Goal: Contribute content: Add original content to the website for others to see

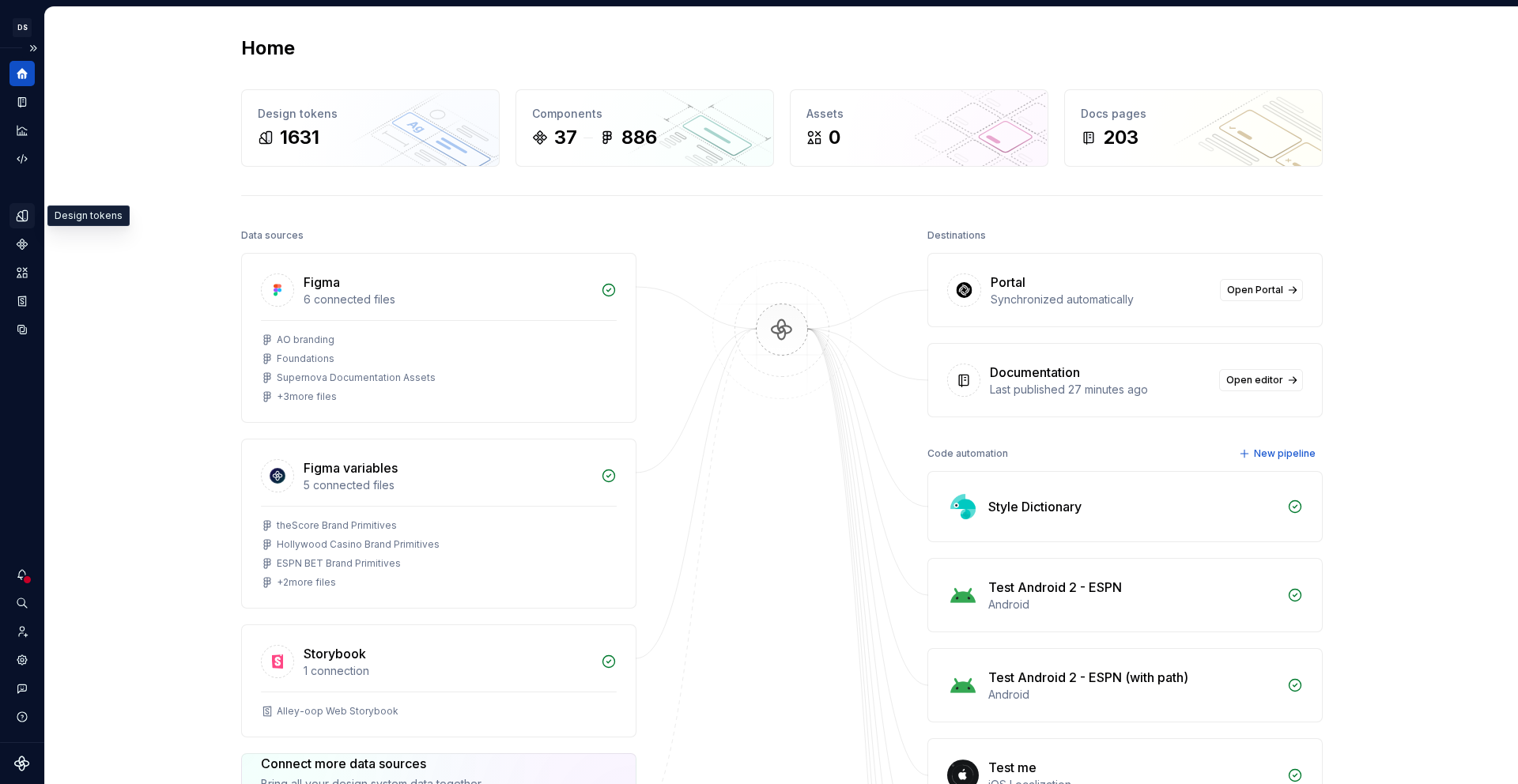
click at [22, 223] on div "Design tokens" at bounding box center [22, 216] width 25 height 25
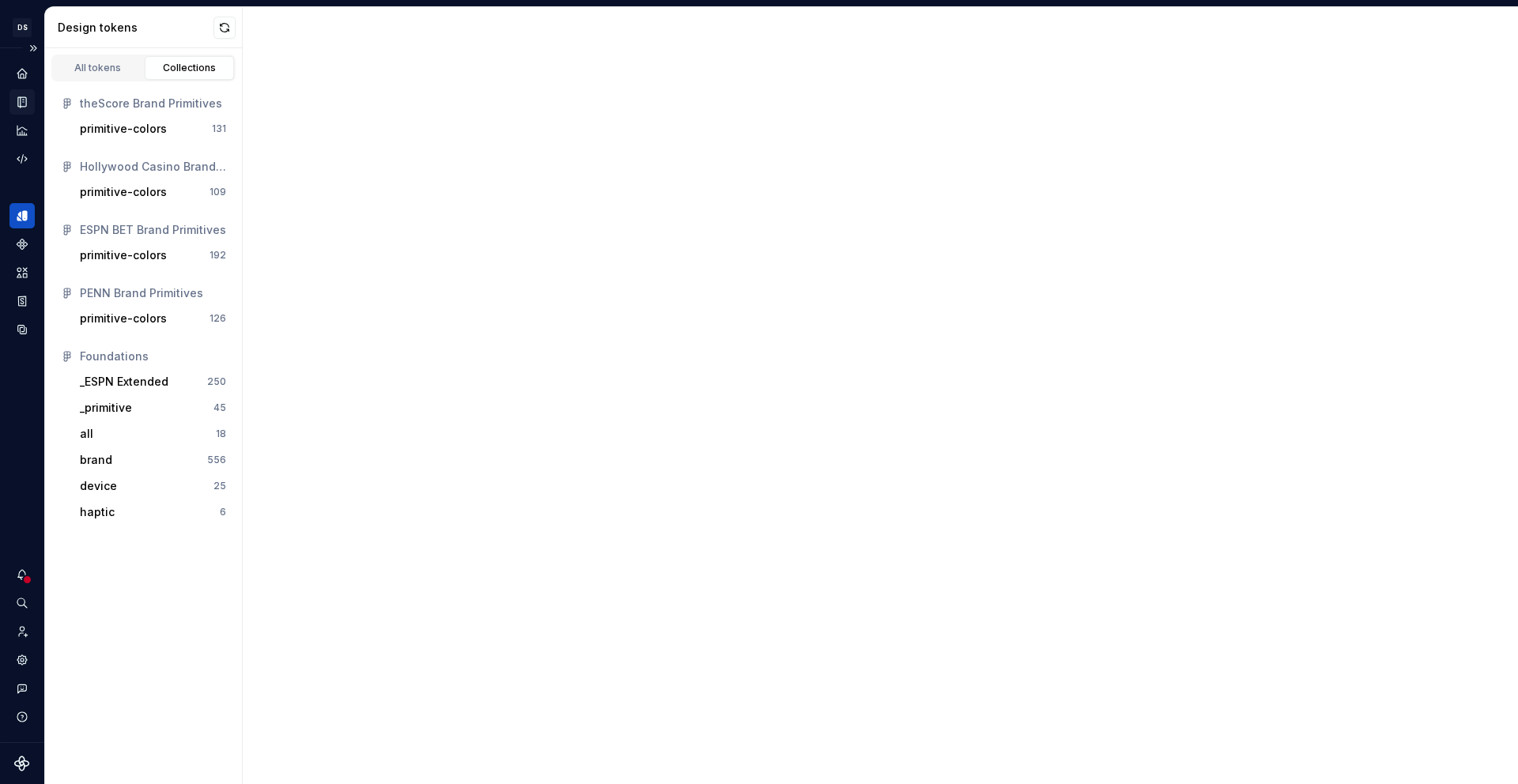
click at [20, 107] on icon "Documentation" at bounding box center [22, 102] width 8 height 10
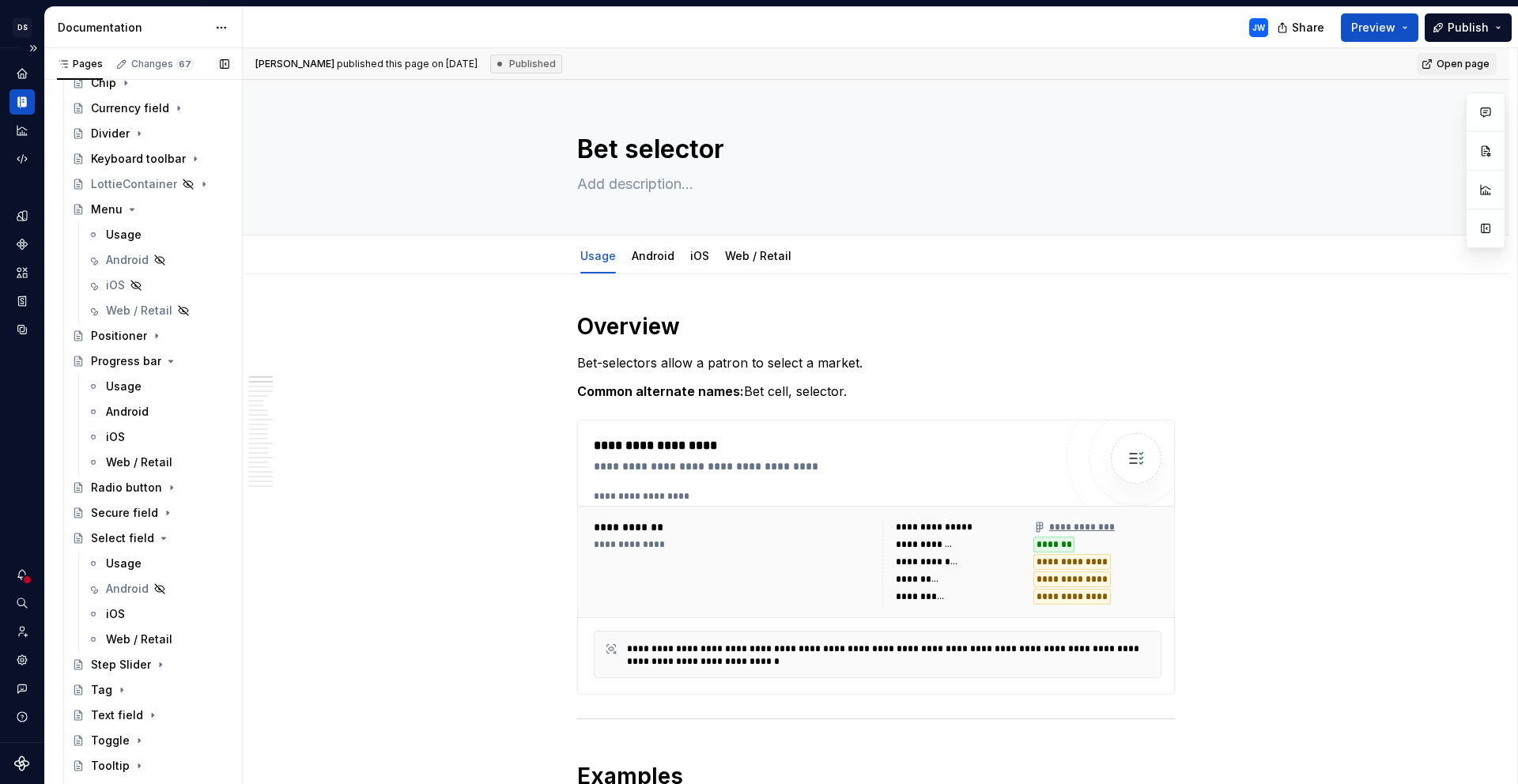
scroll to position [1619, 0]
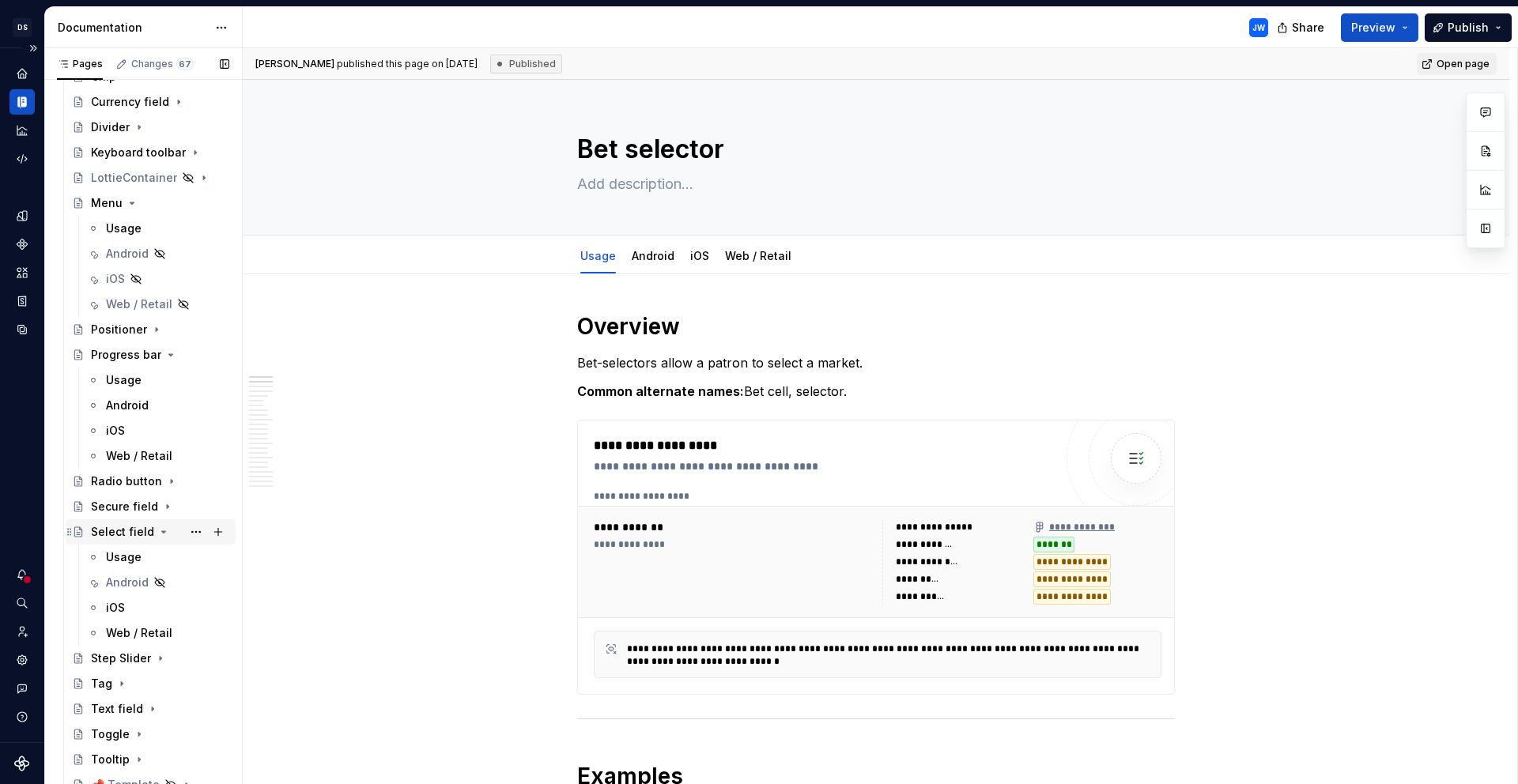
click at [161, 537] on div "Select field" at bounding box center [160, 532] width 138 height 22
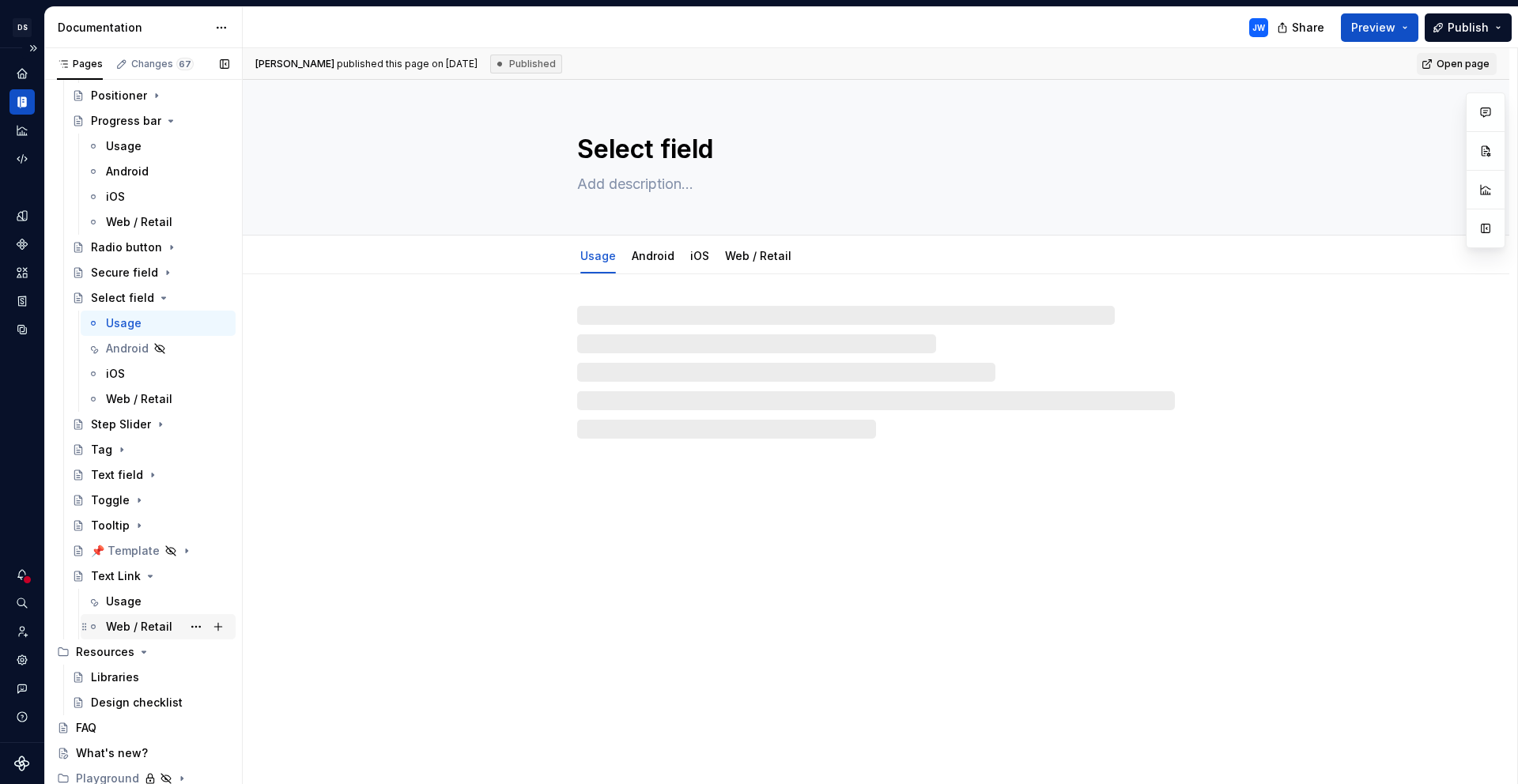
scroll to position [1880, 0]
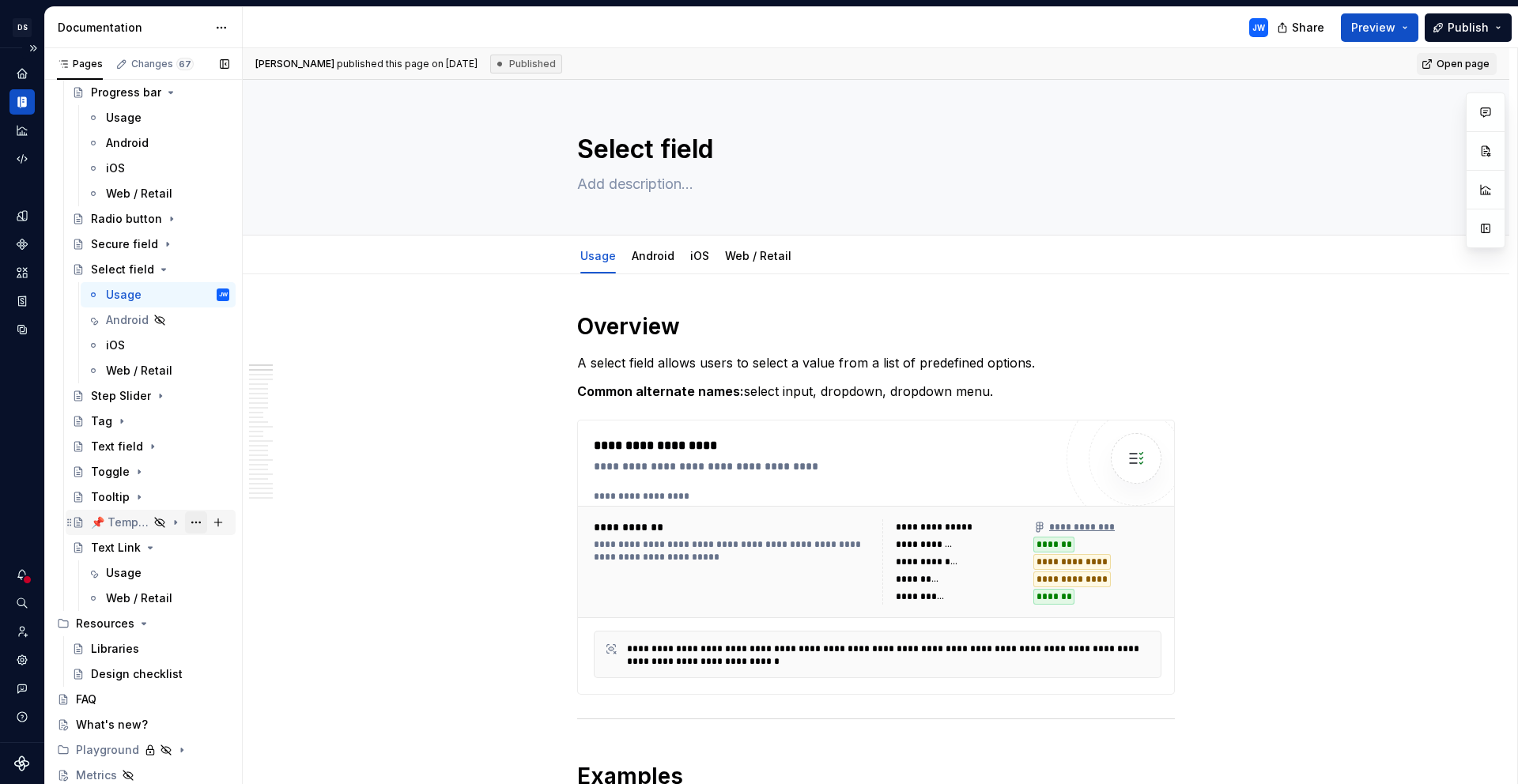
click at [188, 525] on button "Page tree" at bounding box center [196, 522] width 23 height 22
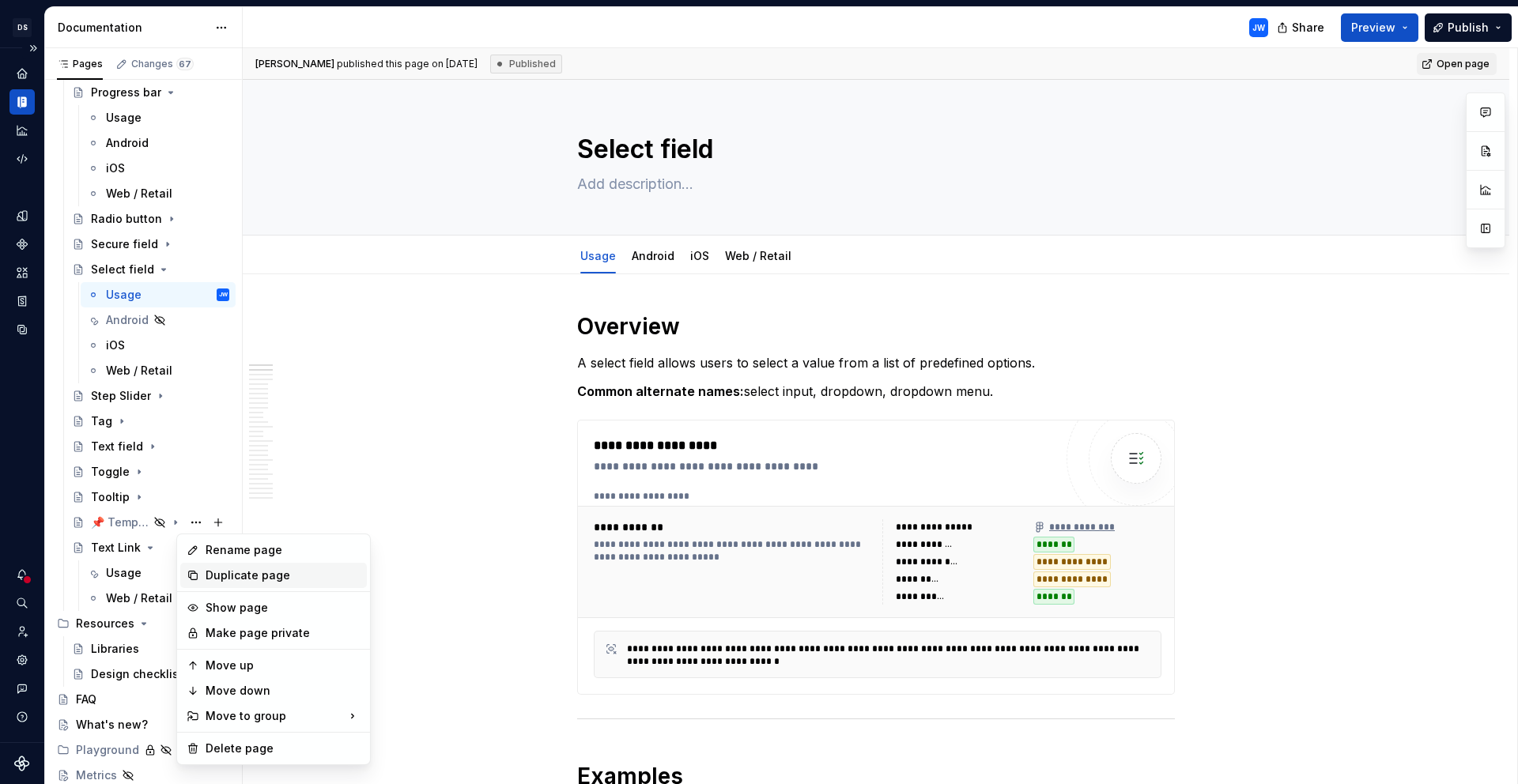
click at [292, 577] on div "Duplicate page" at bounding box center [283, 575] width 155 height 16
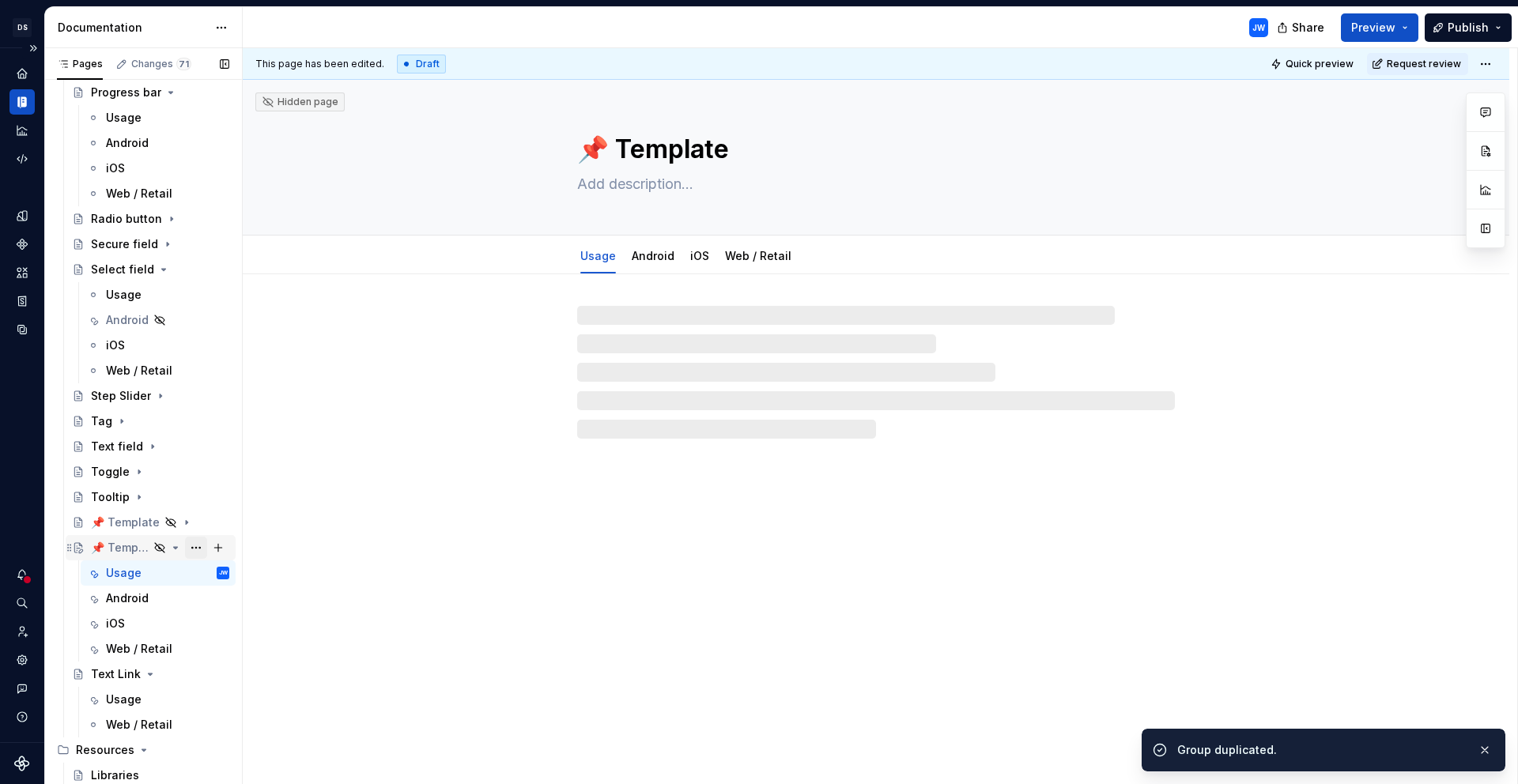
click at [185, 545] on button "Page tree" at bounding box center [196, 547] width 23 height 22
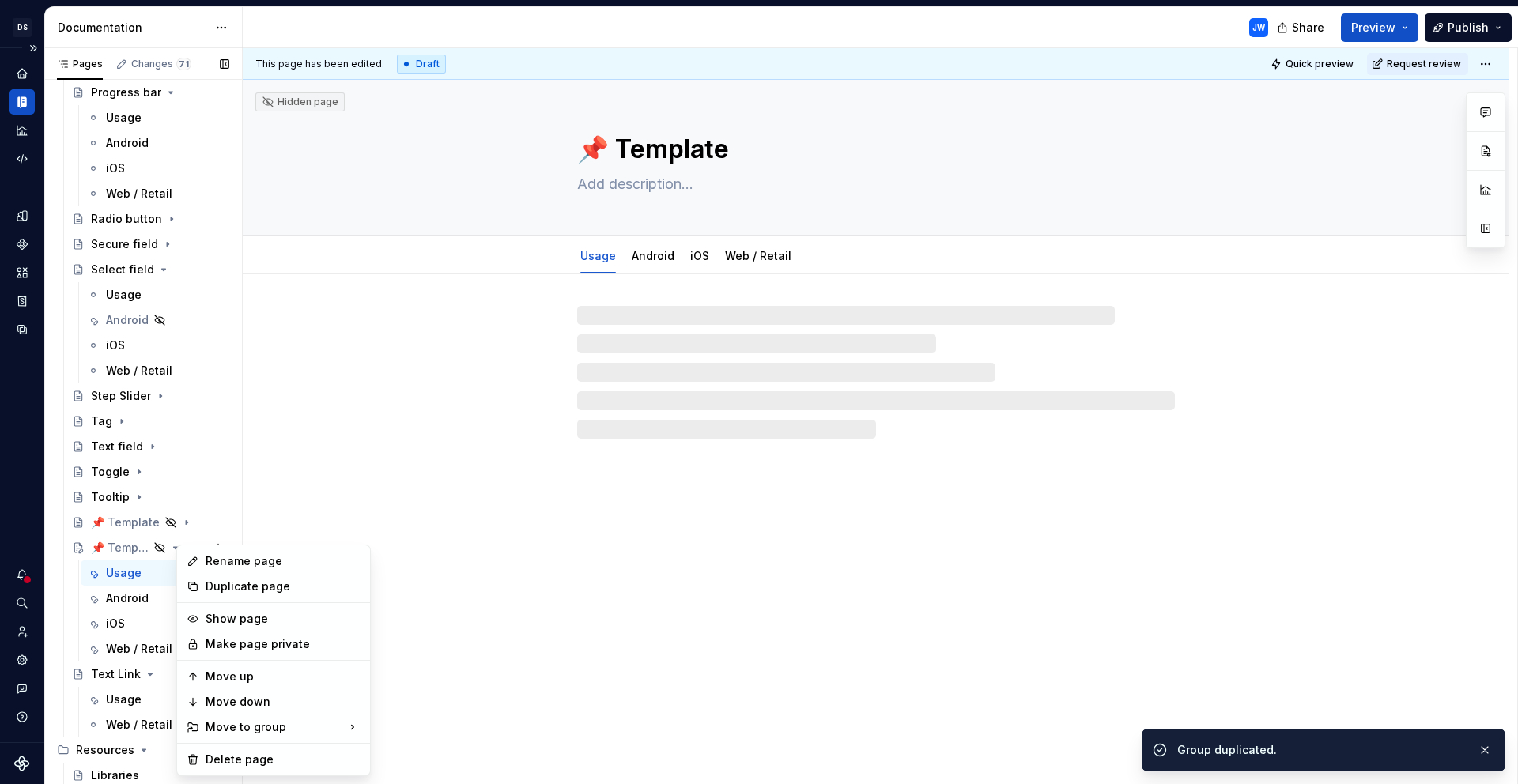
click at [120, 550] on div "Pages Changes 71 Add Accessibility guide for tree Page tree. Navigate the tree …" at bounding box center [143, 420] width 198 height 743
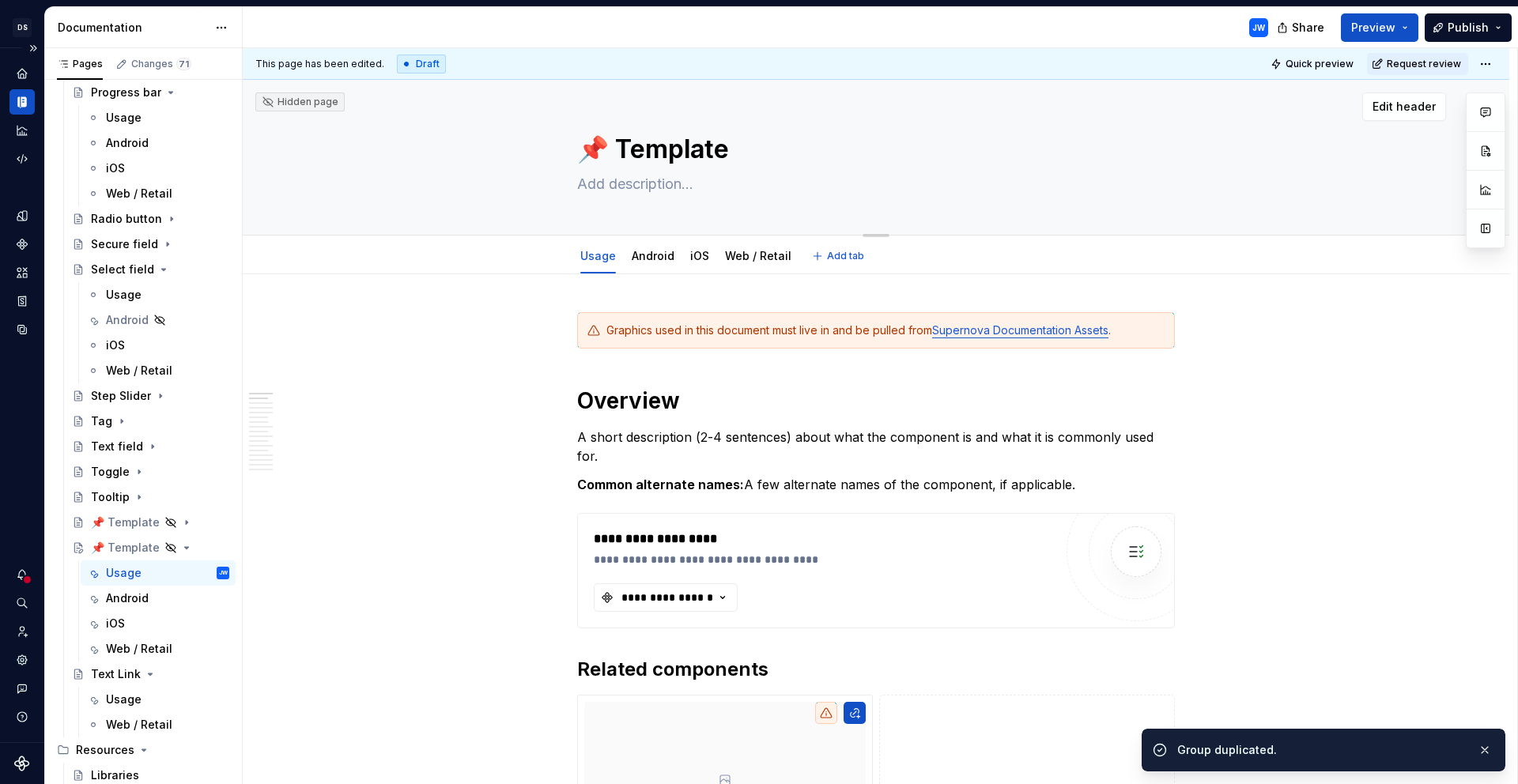
click at [634, 152] on textarea "📌 Template" at bounding box center [873, 150] width 598 height 38
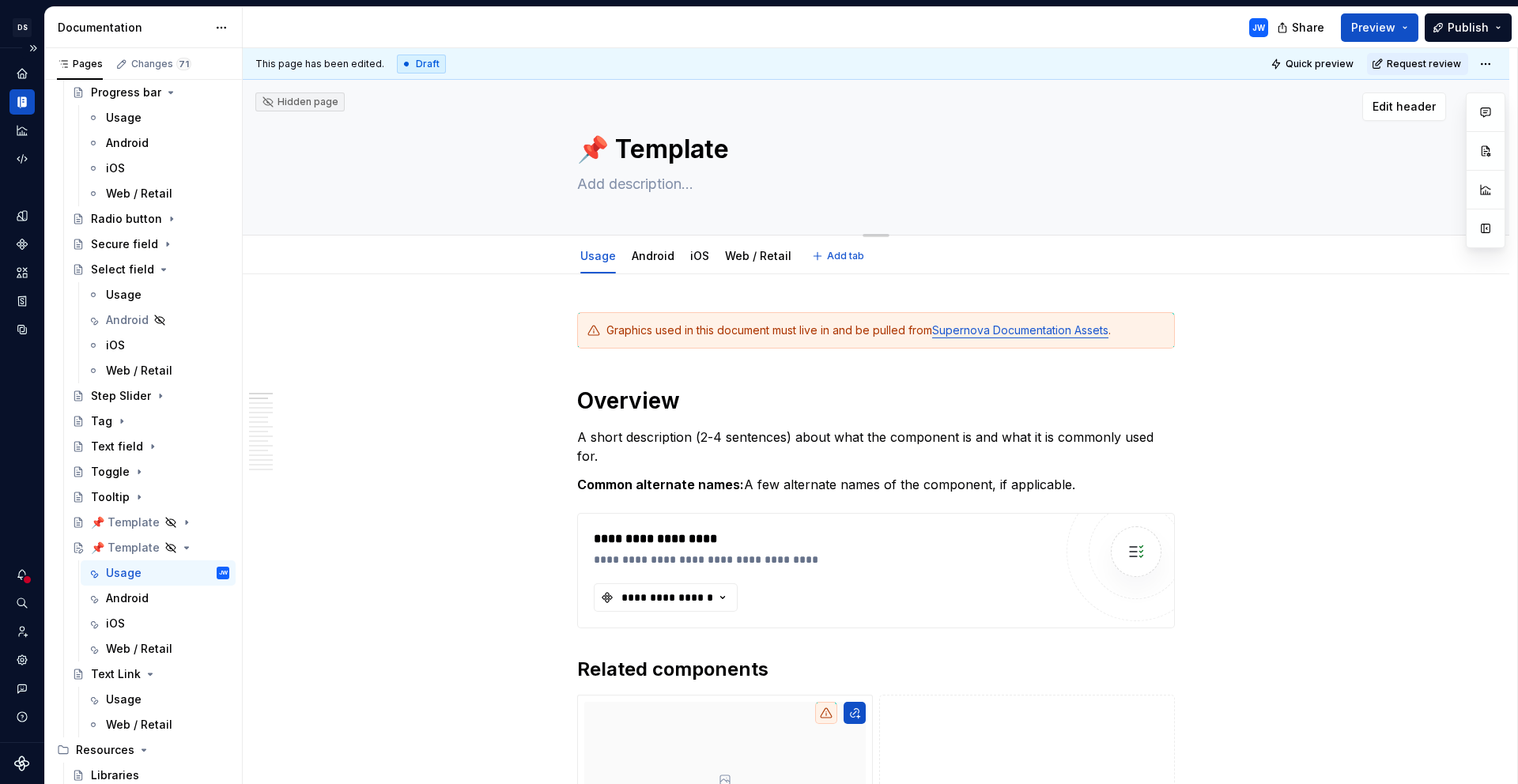
type textarea "*"
type textarea "B"
type textarea "*"
type textarea "Bl"
type textarea "*"
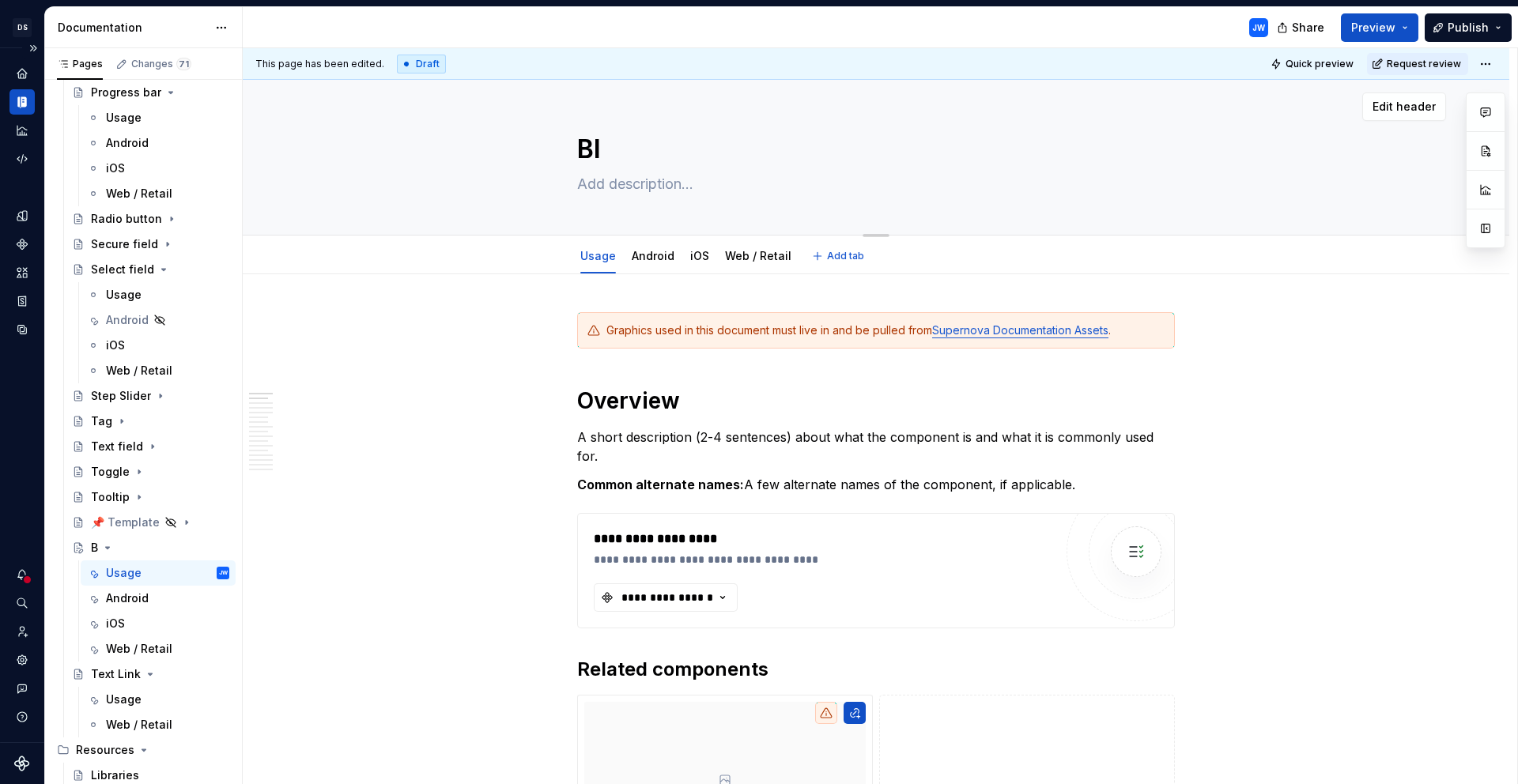
type textarea "Bla"
type textarea "*"
type textarea "[PERSON_NAME]"
type textarea "*"
type textarea "Blank"
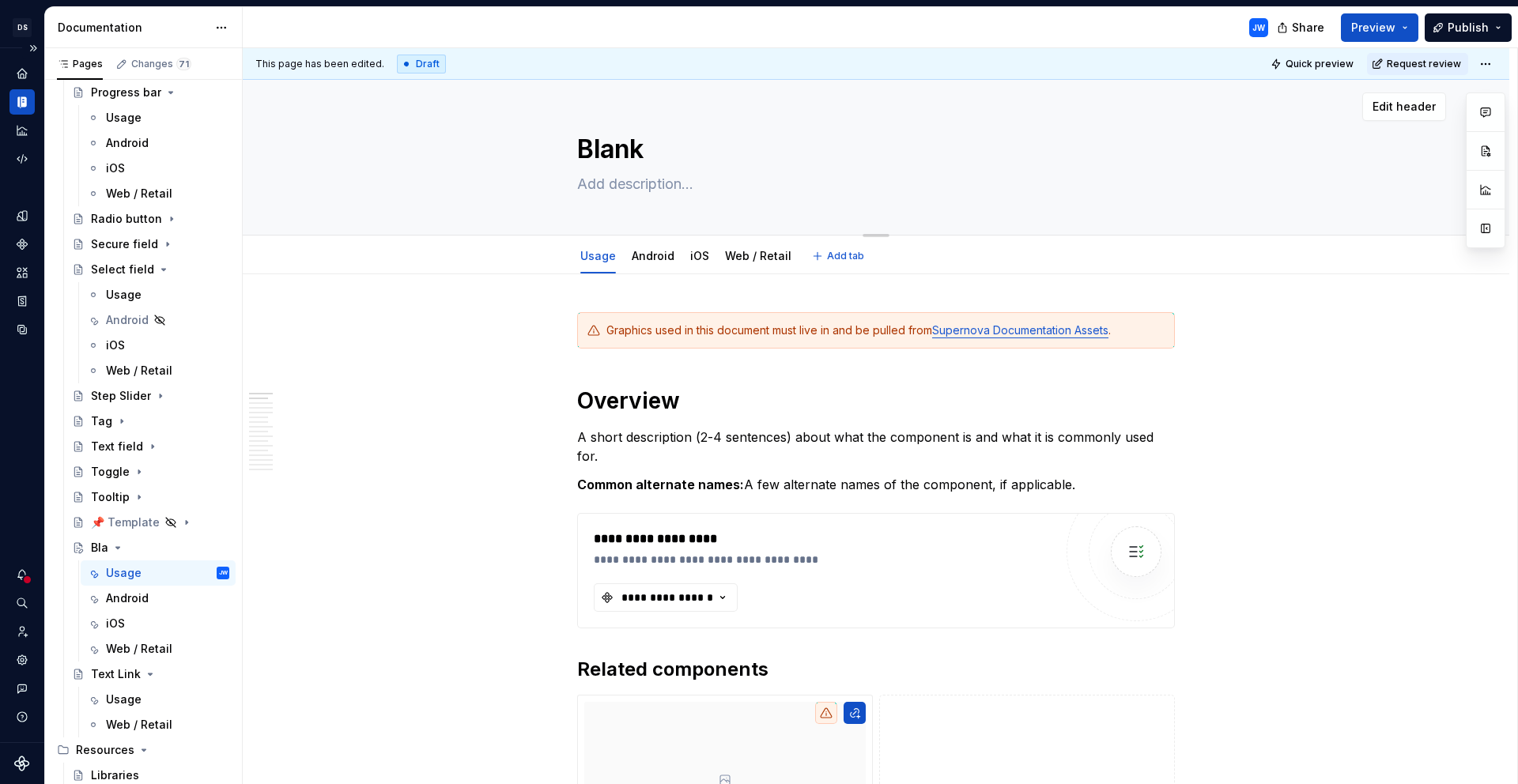
type textarea "*"
type textarea "[PERSON_NAME]"
type textarea "*"
type textarea "Blanket"
type textarea "*"
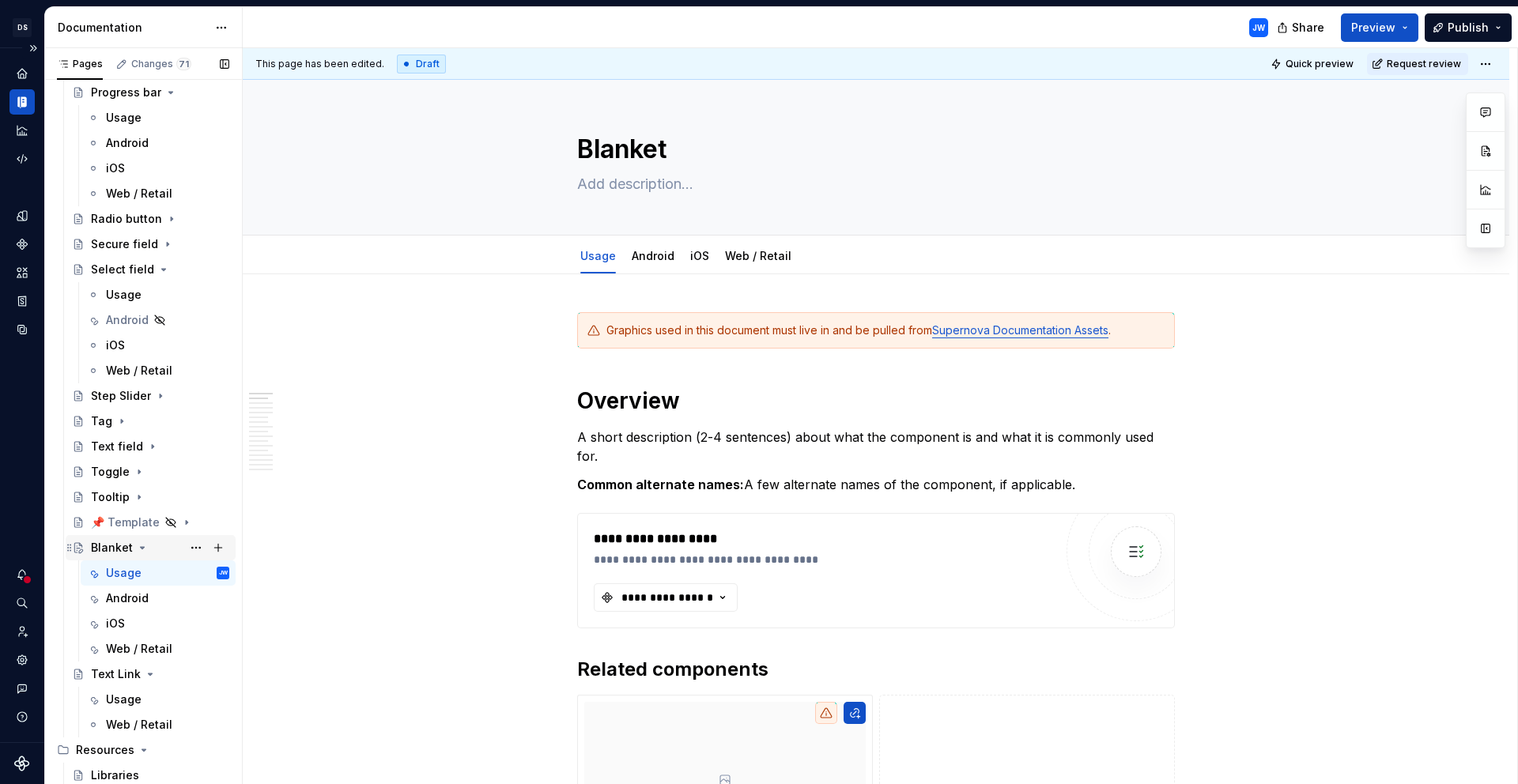
type textarea "Blanket"
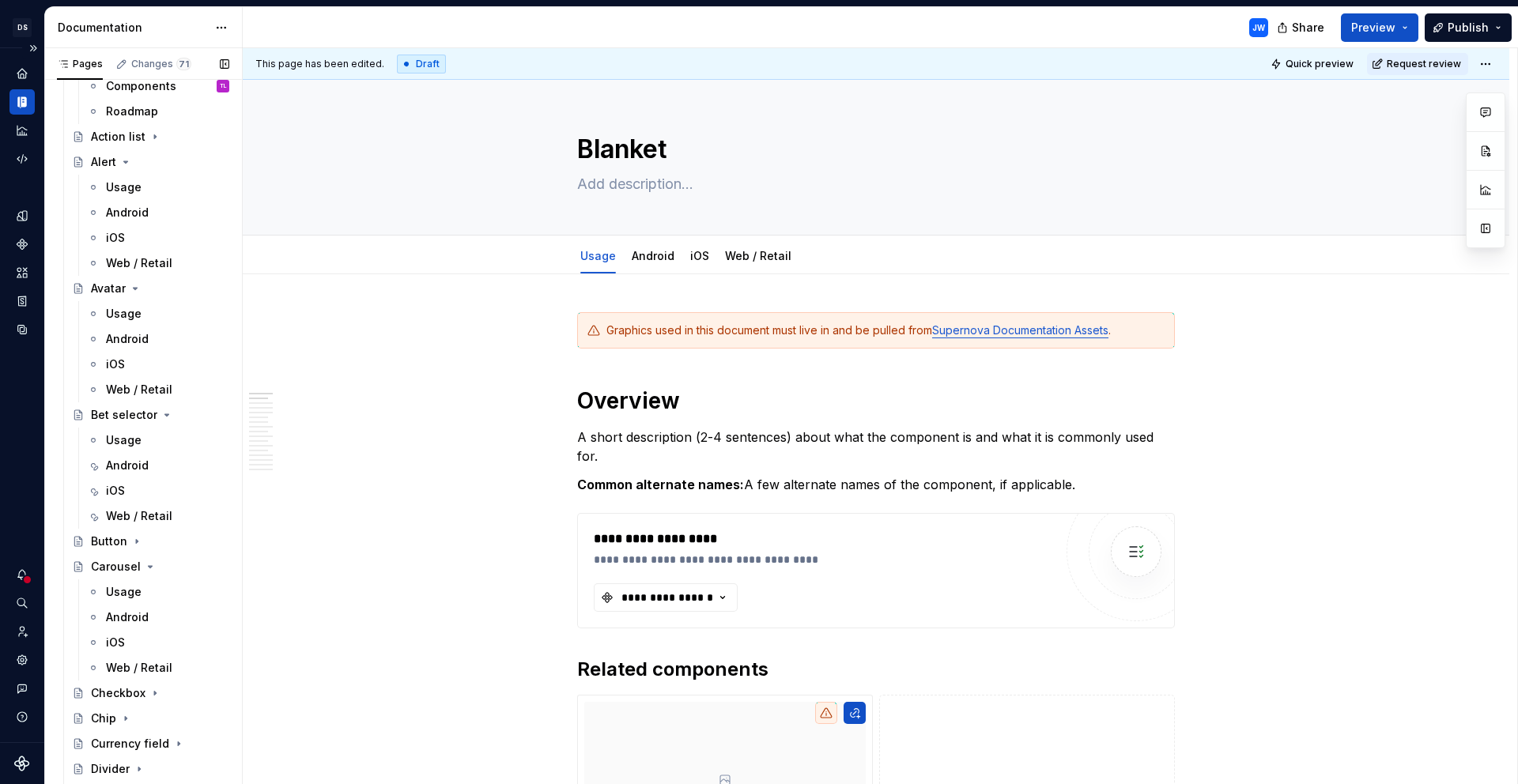
scroll to position [901, 0]
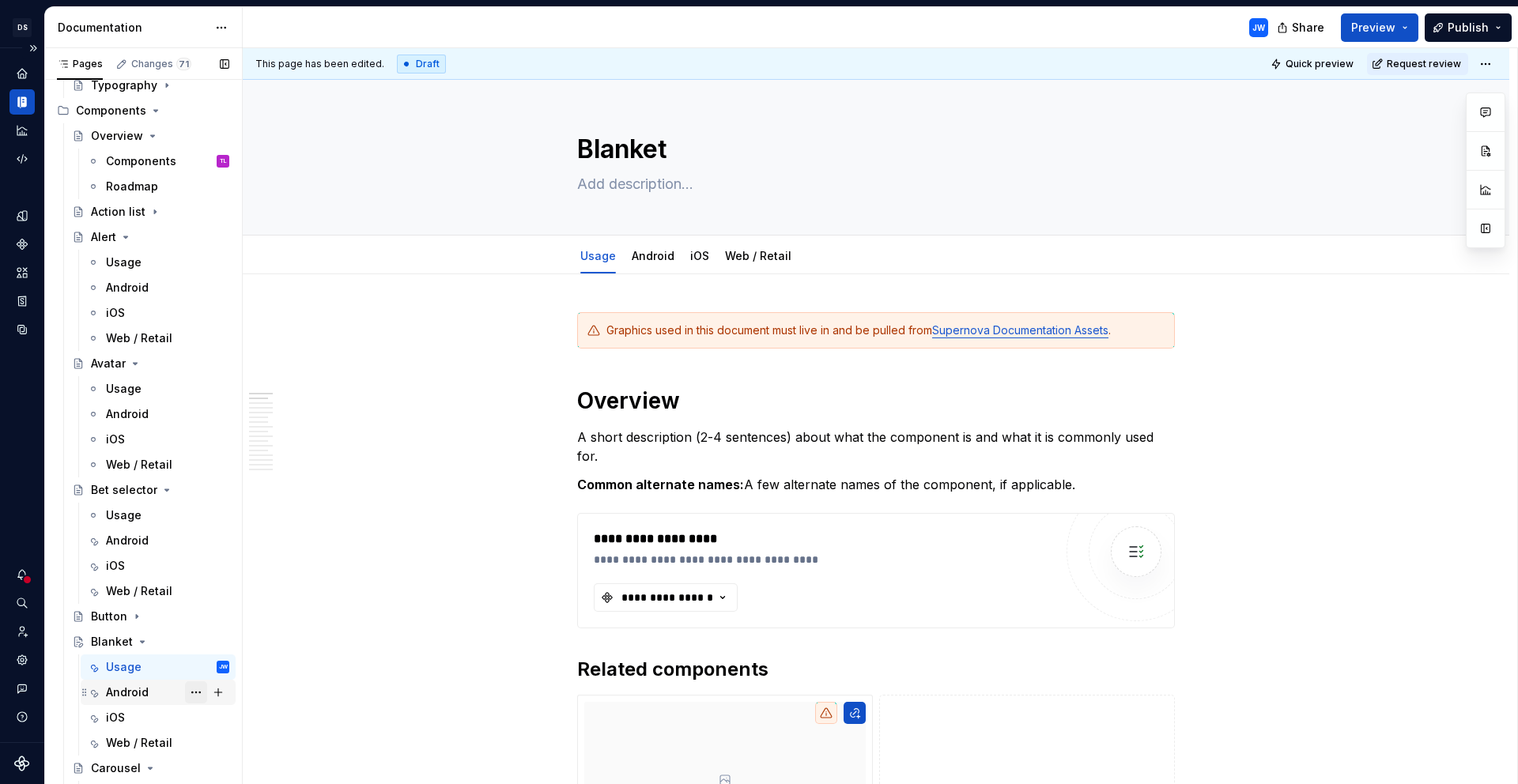
click at [193, 695] on button "Page tree" at bounding box center [196, 692] width 23 height 22
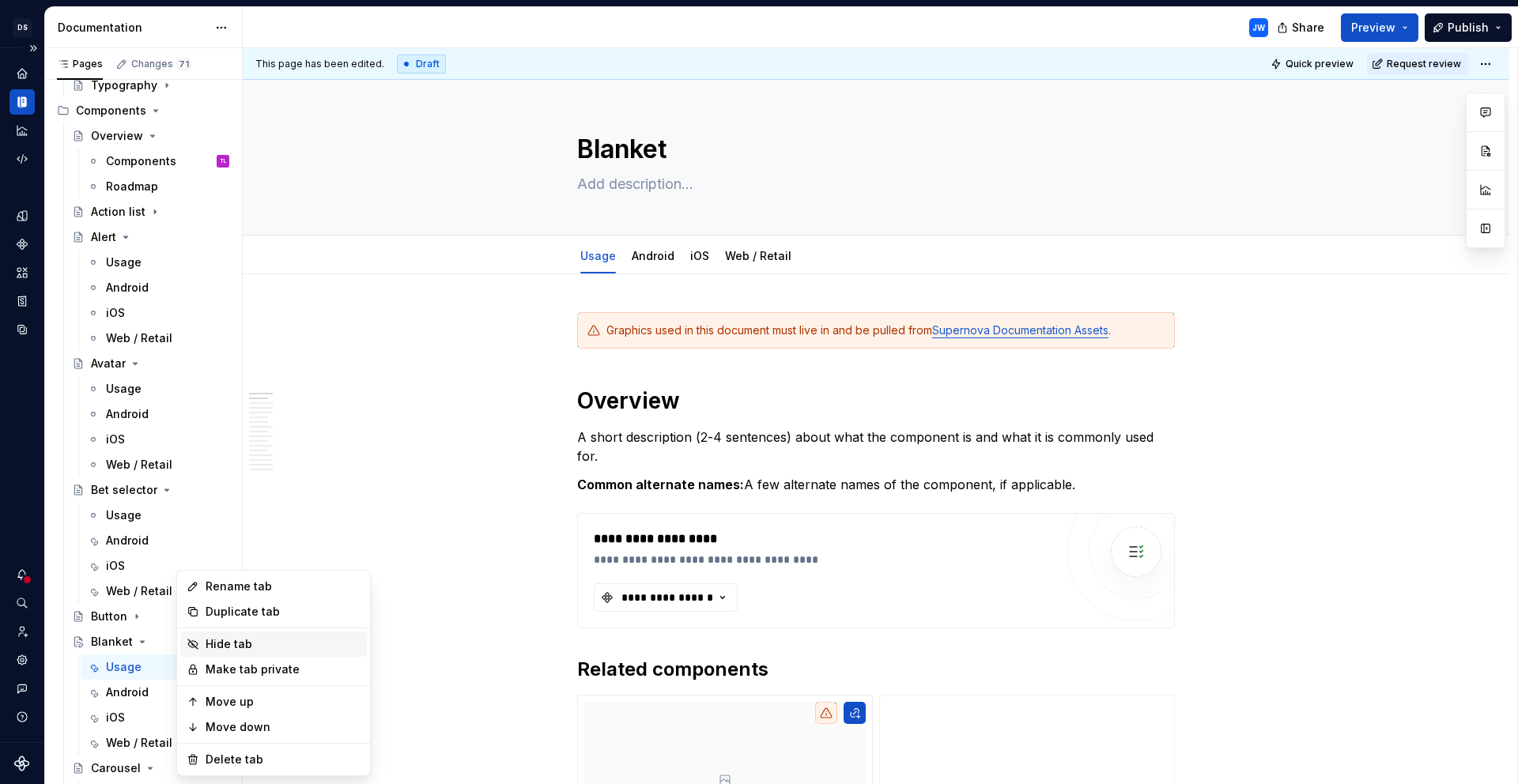
click at [246, 647] on div "Hide tab" at bounding box center [283, 644] width 155 height 16
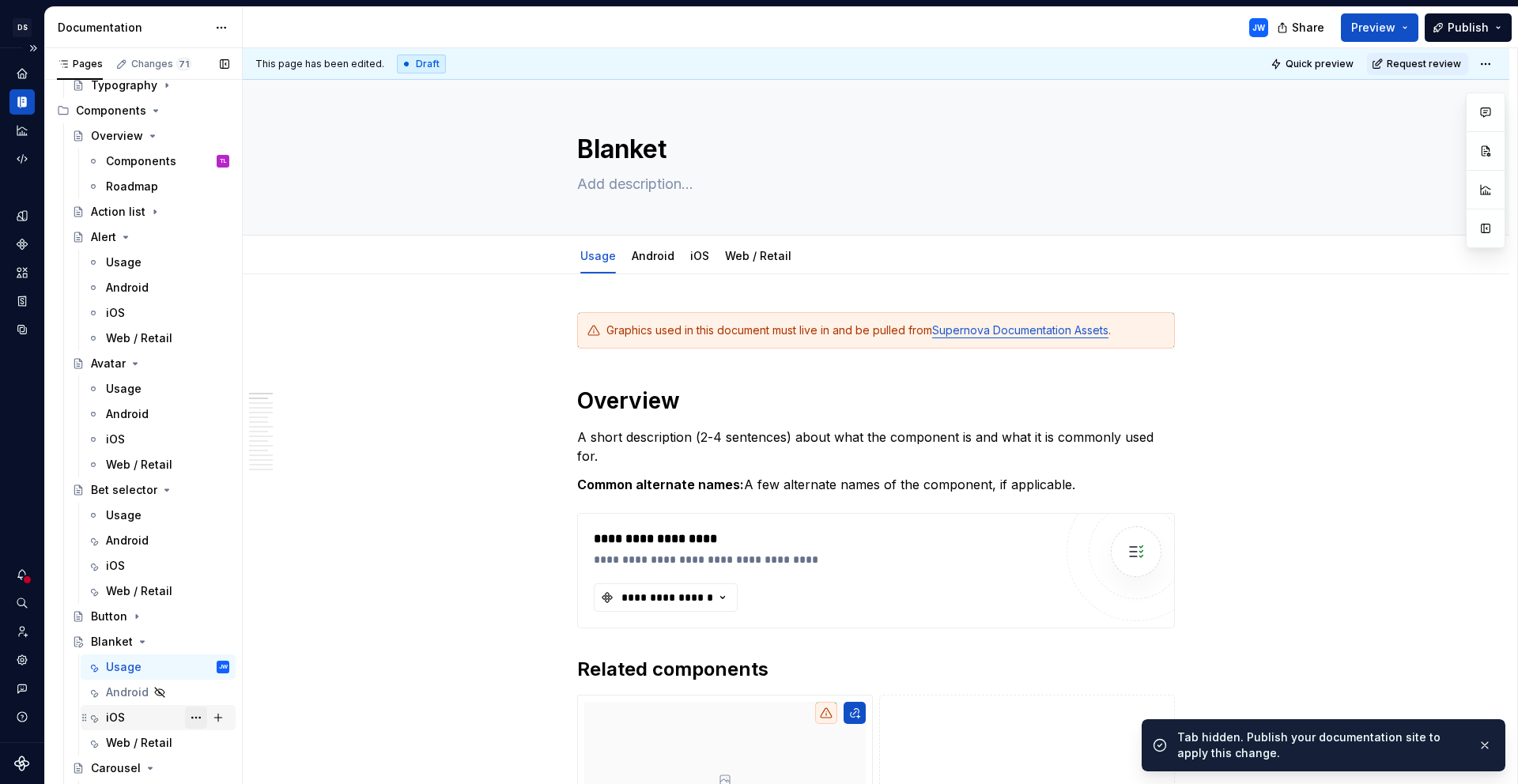
click at [185, 713] on button "Page tree" at bounding box center [196, 717] width 23 height 22
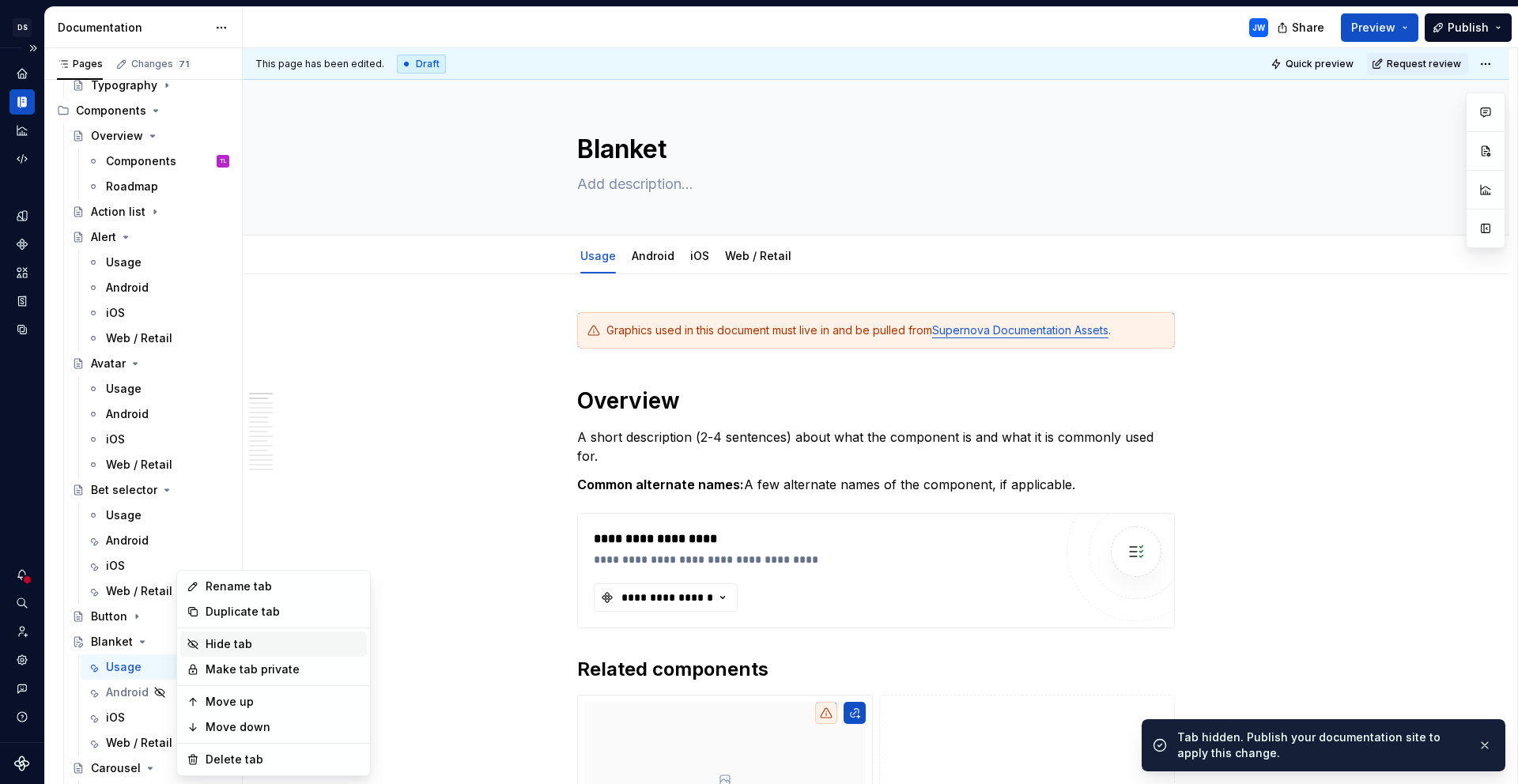
click at [237, 646] on div "Hide tab" at bounding box center [283, 644] width 155 height 16
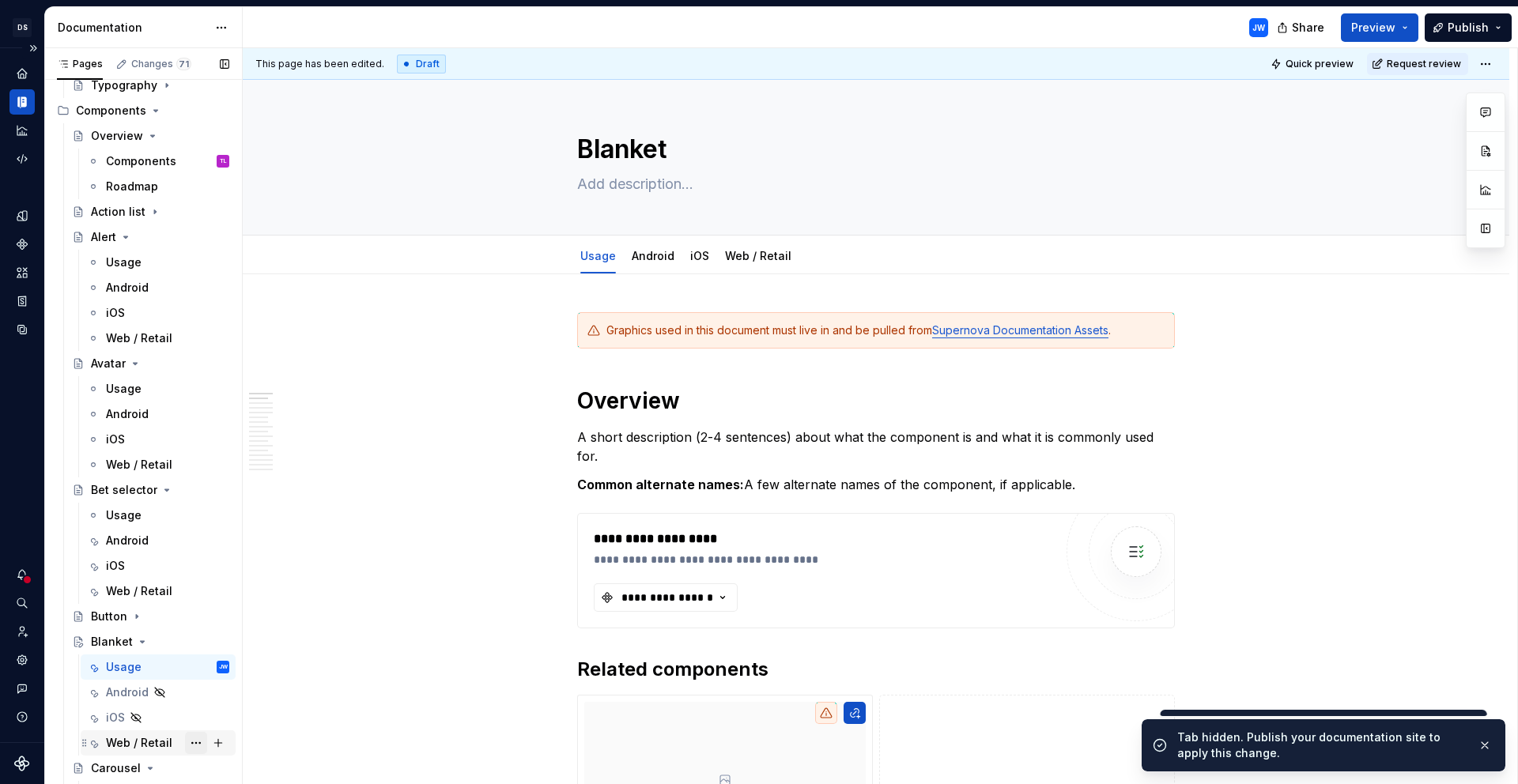
click at [185, 743] on button "Page tree" at bounding box center [196, 742] width 23 height 22
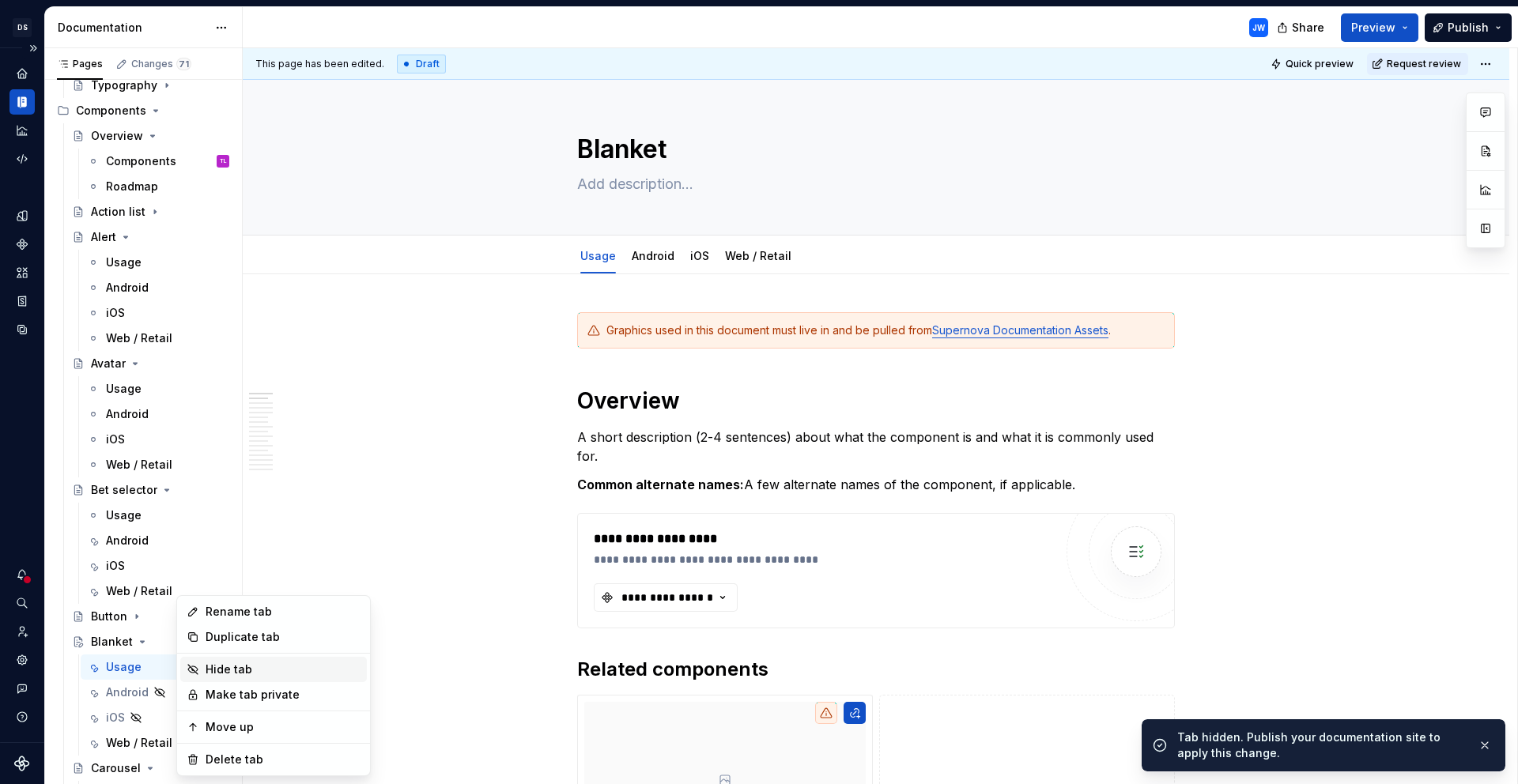
click at [248, 663] on div "Hide tab" at bounding box center [283, 669] width 155 height 16
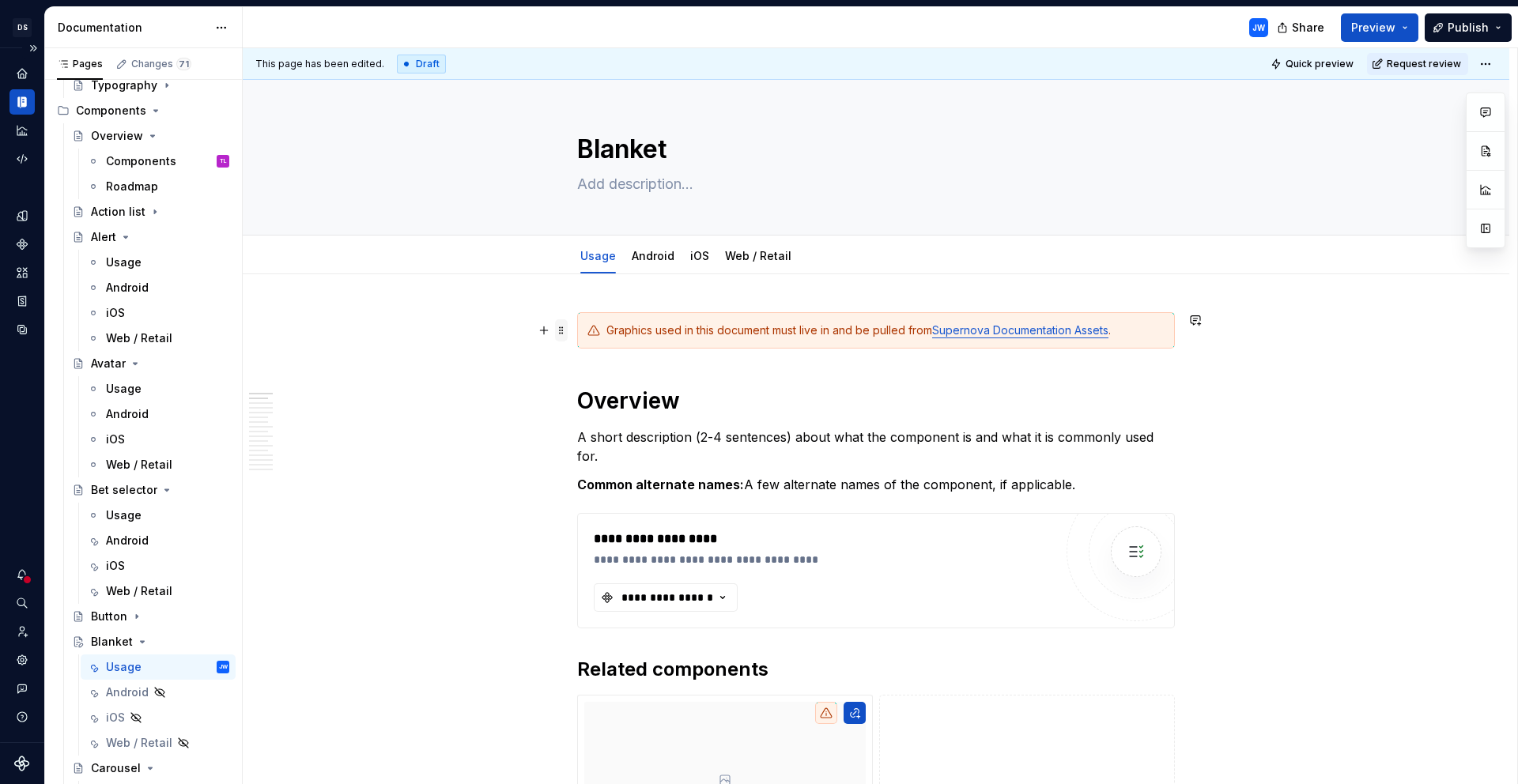
click at [560, 338] on span at bounding box center [561, 330] width 13 height 22
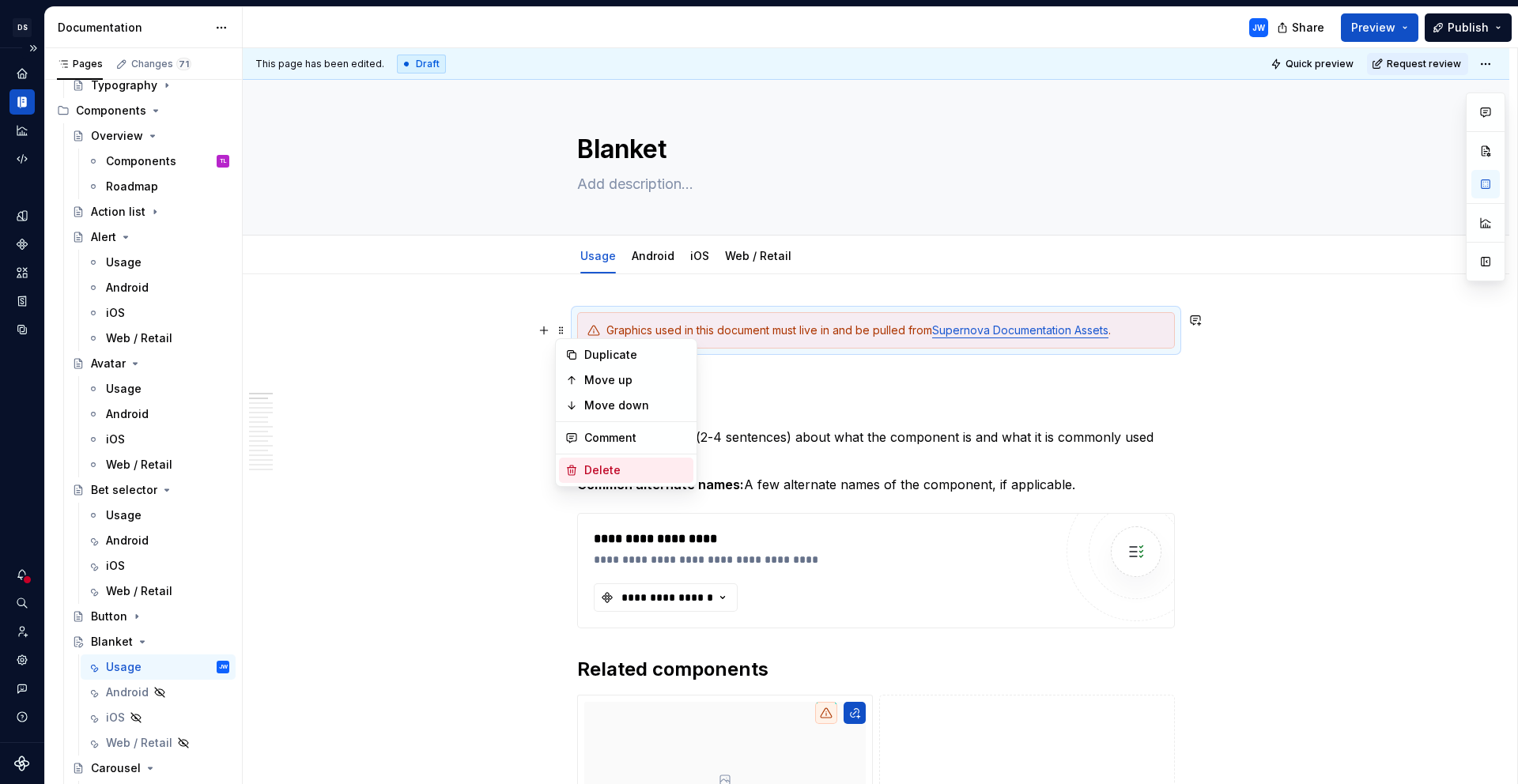
click at [610, 460] on div "Delete" at bounding box center [626, 470] width 134 height 25
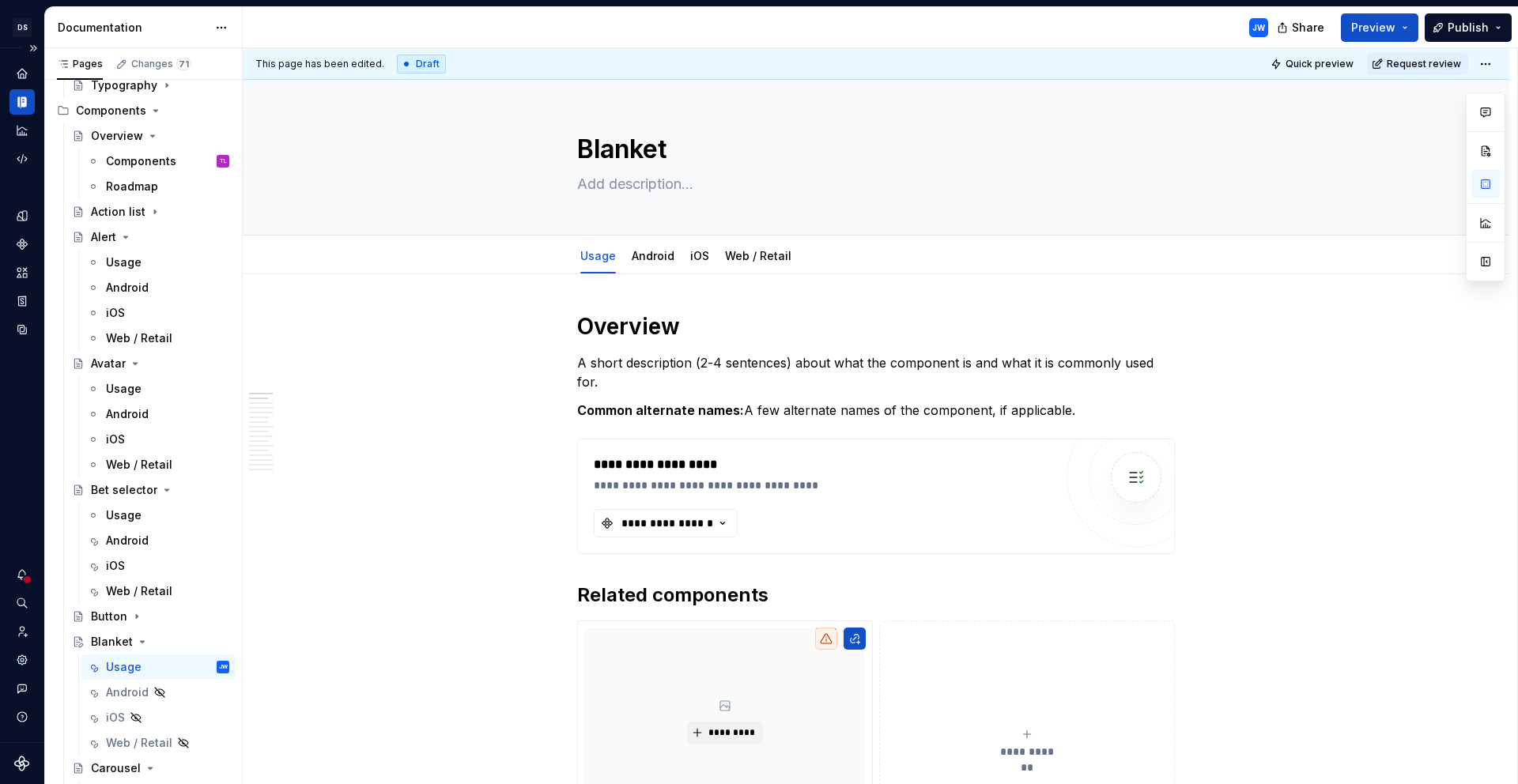
type textarea "*"
